Goal: Information Seeking & Learning: Learn about a topic

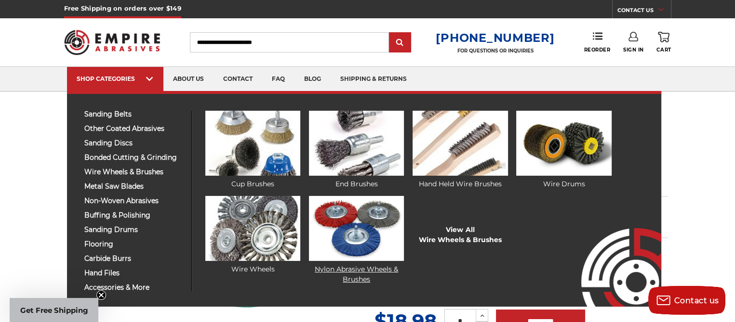
click at [354, 236] on img at bounding box center [356, 228] width 95 height 65
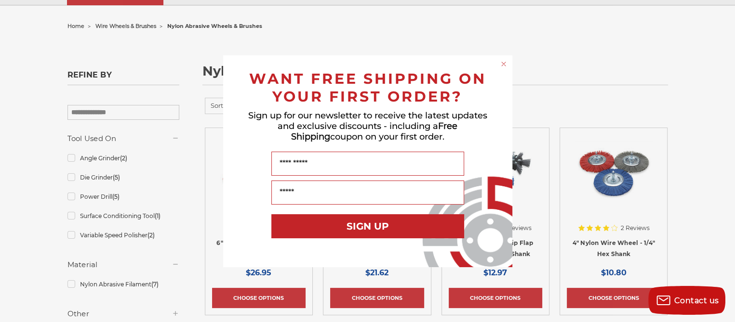
click at [502, 62] on circle "Close dialog" at bounding box center [503, 63] width 9 height 9
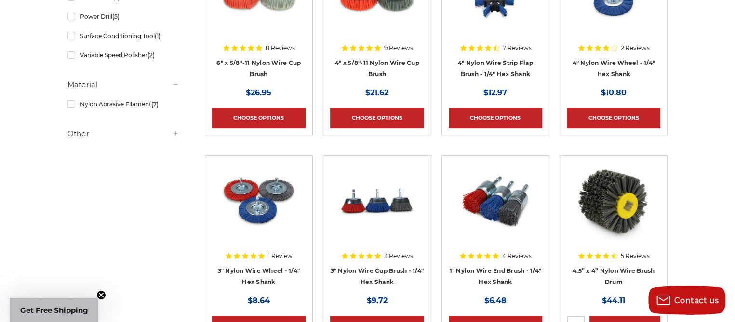
scroll to position [268, 0]
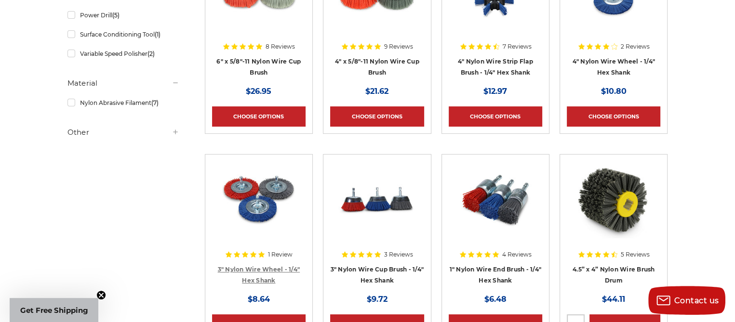
click at [255, 268] on link "3" Nylon Wire Wheel - 1/4" Hex Shank" at bounding box center [259, 275] width 82 height 18
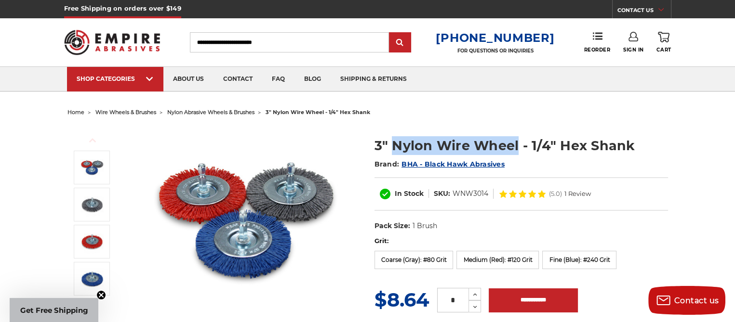
drag, startPoint x: 393, startPoint y: 142, endPoint x: 519, endPoint y: 141, distance: 125.7
click at [519, 141] on h1 "3" Nylon Wire Wheel - 1/4" Hex Shank" at bounding box center [520, 145] width 293 height 19
copy h1 "Nylon Wire Wheel"
